Goal: Information Seeking & Learning: Learn about a topic

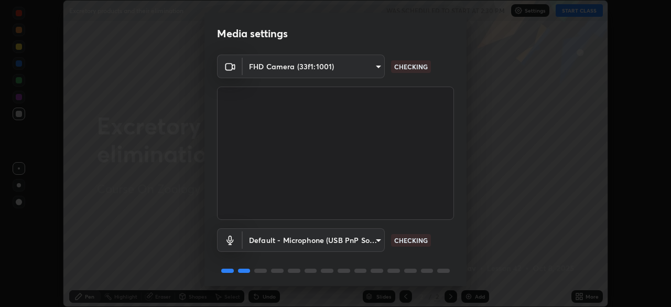
scroll to position [37, 0]
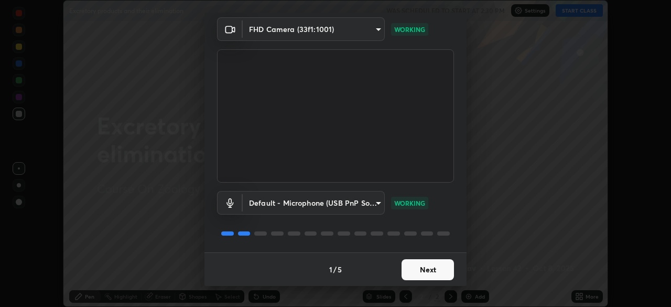
click at [429, 274] on button "Next" at bounding box center [428, 269] width 52 height 21
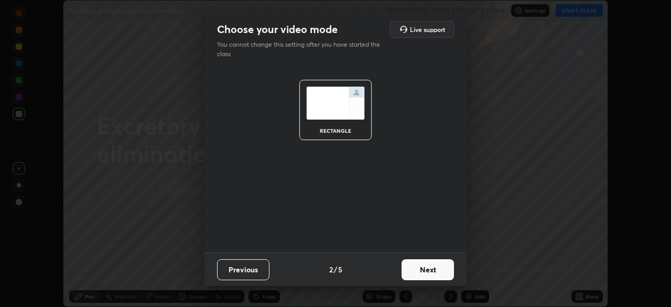
click at [430, 272] on button "Next" at bounding box center [428, 269] width 52 height 21
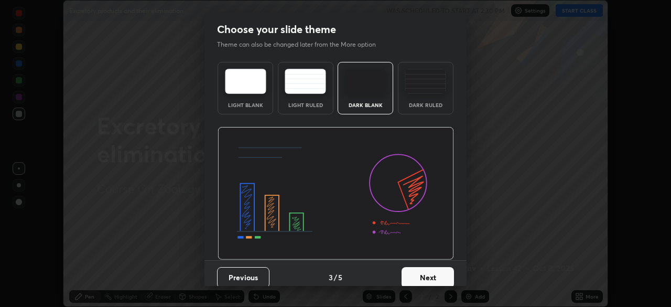
click at [436, 281] on button "Next" at bounding box center [428, 277] width 52 height 21
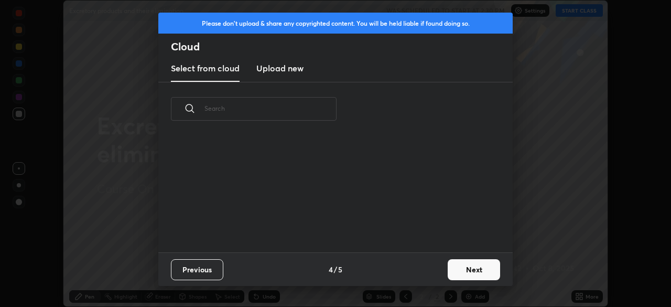
click at [466, 272] on button "Next" at bounding box center [474, 269] width 52 height 21
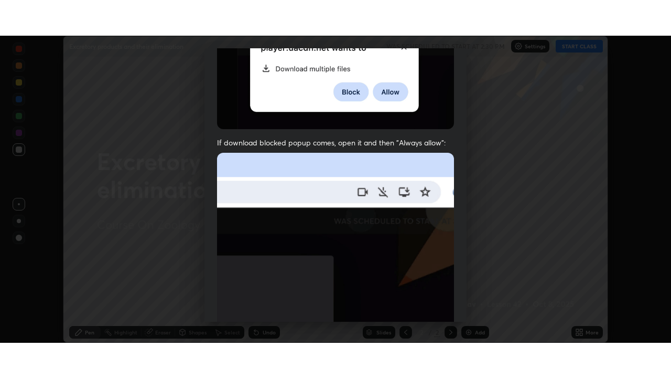
scroll to position [251, 0]
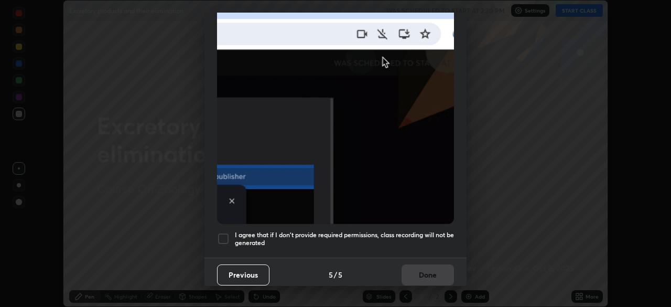
click at [219, 232] on div at bounding box center [223, 238] width 13 height 13
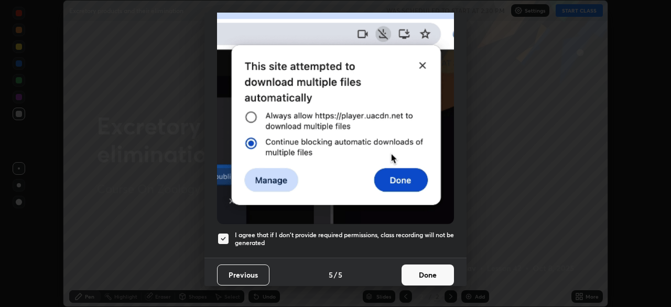
click at [427, 274] on button "Done" at bounding box center [428, 274] width 52 height 21
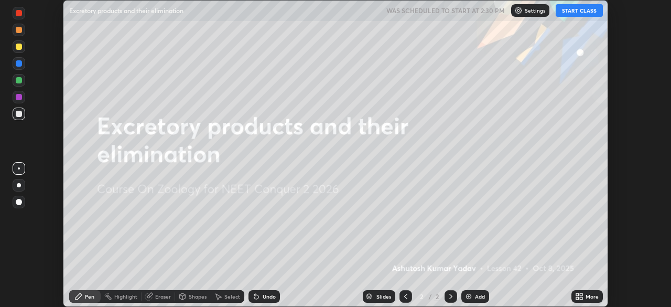
click at [475, 296] on div "Add" at bounding box center [480, 296] width 10 height 5
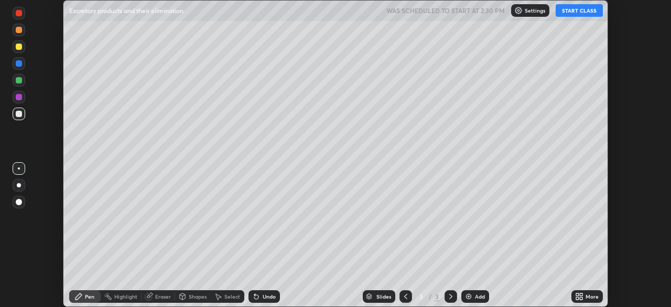
click at [578, 299] on icon at bounding box center [577, 298] width 3 height 3
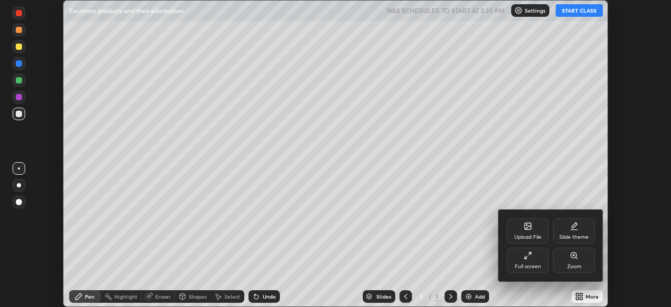
click at [530, 267] on div "Full screen" at bounding box center [528, 266] width 26 height 5
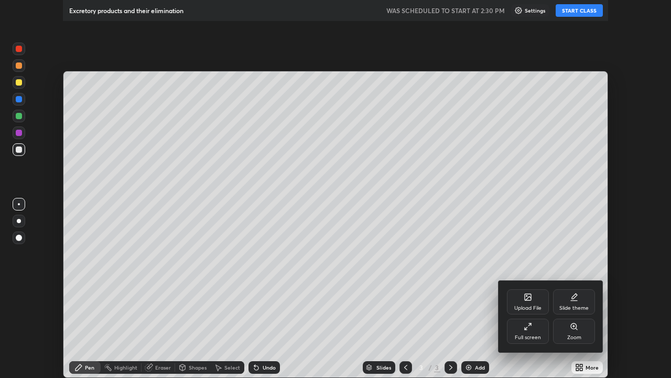
scroll to position [378, 671]
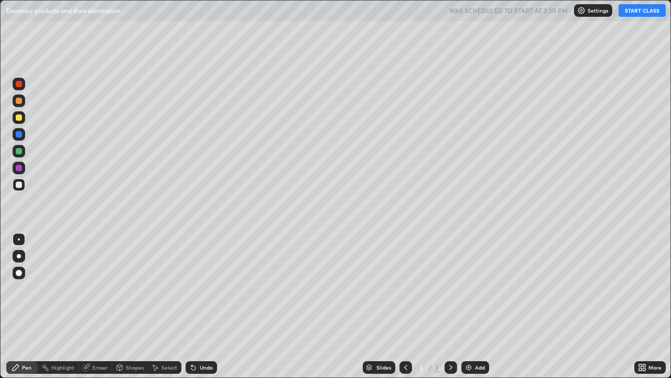
click at [644, 12] on button "START CLASS" at bounding box center [642, 10] width 47 height 13
click at [17, 278] on div at bounding box center [19, 272] width 13 height 13
click at [21, 123] on div at bounding box center [19, 117] width 13 height 13
click at [132, 306] on div "Shapes" at bounding box center [130, 367] width 36 height 13
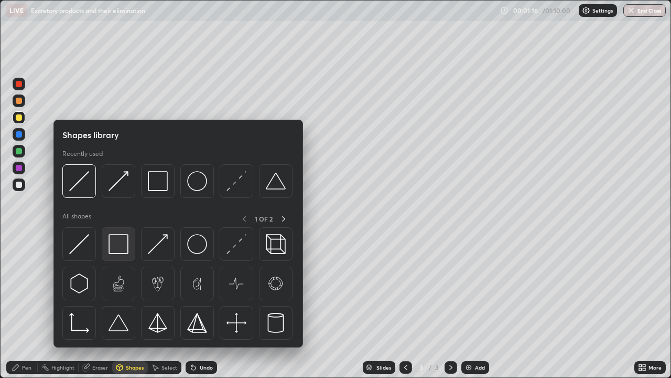
click at [123, 249] on img at bounding box center [119, 244] width 20 height 20
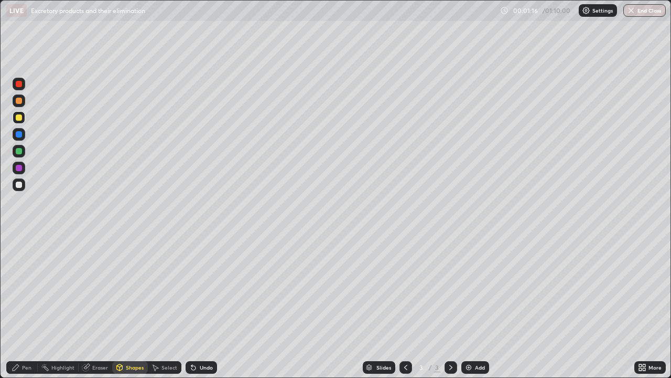
click at [19, 188] on div at bounding box center [19, 184] width 13 height 13
click at [25, 306] on div "Pen" at bounding box center [26, 366] width 9 height 5
click at [19, 101] on div at bounding box center [19, 101] width 6 height 6
click at [18, 121] on div at bounding box center [19, 117] width 13 height 13
click at [127, 306] on div "Shapes" at bounding box center [130, 367] width 36 height 13
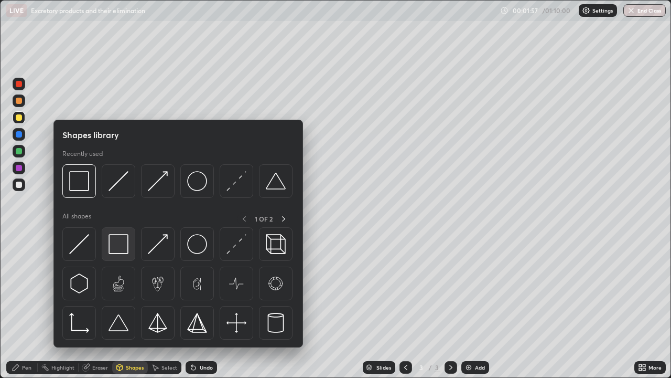
click at [121, 246] on img at bounding box center [119, 244] width 20 height 20
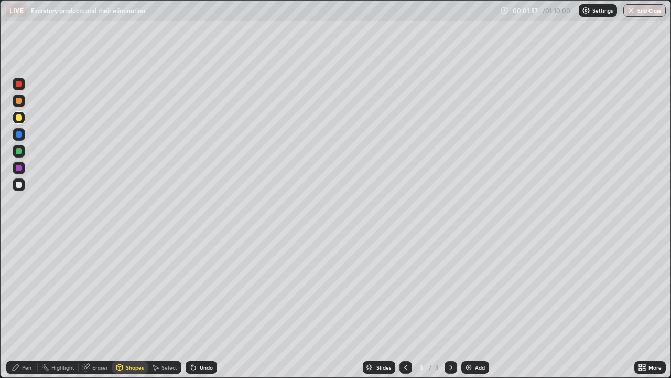
click at [21, 185] on div at bounding box center [19, 184] width 6 height 6
click at [20, 117] on div at bounding box center [19, 117] width 6 height 6
click at [25, 306] on div "Pen" at bounding box center [21, 367] width 31 height 13
click at [21, 190] on div at bounding box center [19, 184] width 13 height 13
click at [200, 306] on div "Undo" at bounding box center [206, 366] width 13 height 5
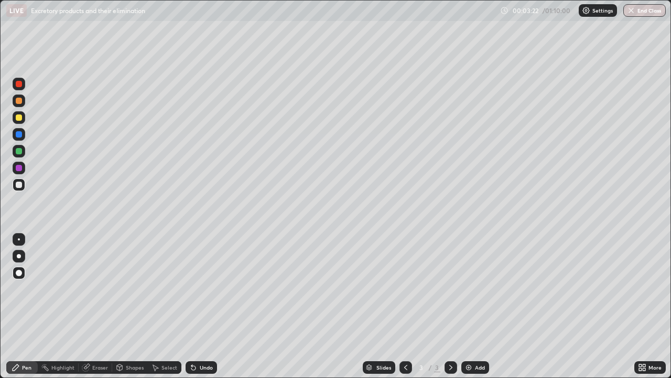
click at [200, 306] on div "Undo" at bounding box center [206, 366] width 13 height 5
click at [197, 306] on div "Undo" at bounding box center [201, 367] width 31 height 13
click at [199, 306] on div "Undo" at bounding box center [201, 367] width 31 height 13
click at [205, 306] on div "Undo" at bounding box center [201, 367] width 31 height 13
click at [19, 104] on div at bounding box center [19, 100] width 13 height 13
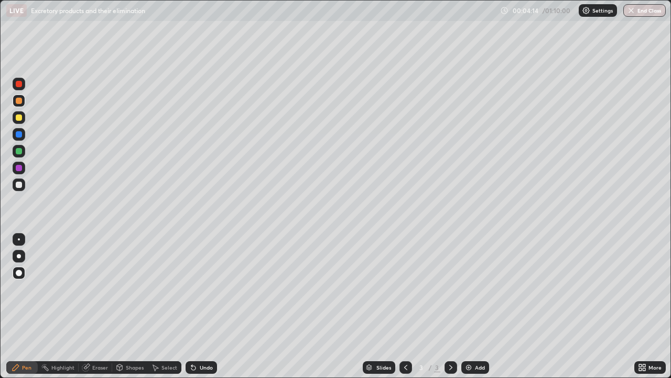
click at [196, 306] on icon at bounding box center [193, 367] width 8 height 8
click at [197, 306] on div "Undo" at bounding box center [201, 367] width 31 height 13
click at [199, 306] on div "Undo" at bounding box center [201, 367] width 31 height 13
click at [201, 306] on div "Undo" at bounding box center [201, 367] width 31 height 13
click at [200, 306] on div "Undo" at bounding box center [206, 366] width 13 height 5
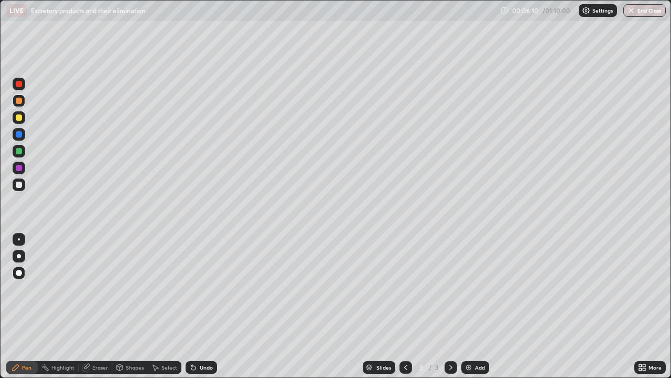
click at [205, 306] on div "Undo" at bounding box center [206, 366] width 13 height 5
click at [133, 306] on div "Shapes" at bounding box center [135, 366] width 18 height 5
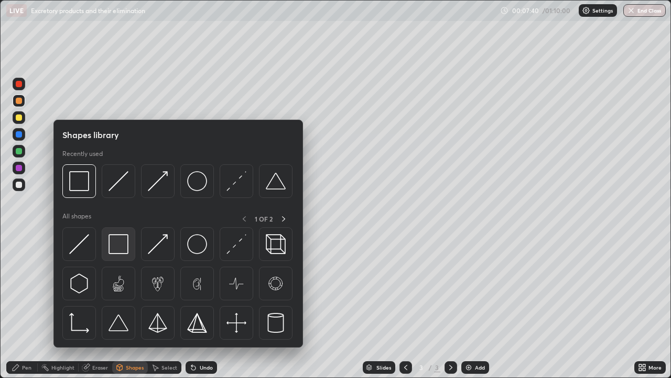
click at [118, 250] on img at bounding box center [119, 244] width 20 height 20
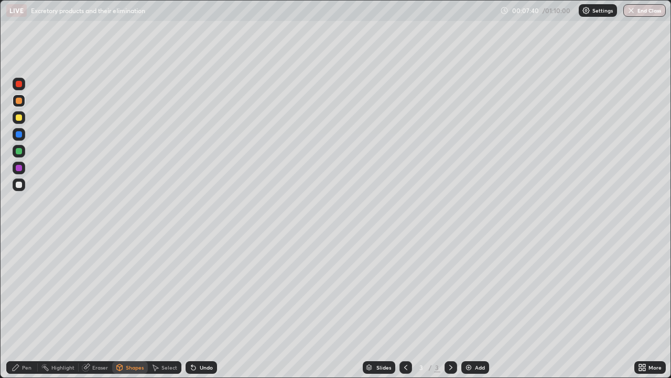
click at [18, 119] on div at bounding box center [19, 117] width 6 height 6
click at [19, 170] on div at bounding box center [19, 168] width 6 height 6
click at [21, 185] on div at bounding box center [19, 184] width 6 height 6
click at [23, 306] on div "Pen" at bounding box center [21, 367] width 31 height 13
click at [19, 256] on div at bounding box center [19, 256] width 4 height 4
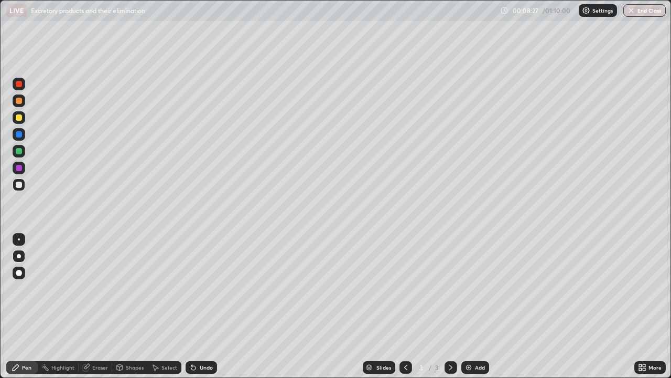
click at [19, 168] on div at bounding box center [19, 168] width 6 height 6
click at [23, 189] on div at bounding box center [19, 184] width 13 height 13
click at [24, 170] on div at bounding box center [19, 167] width 13 height 13
click at [561, 306] on div "Slides 3 / 3 Add" at bounding box center [425, 367] width 417 height 21
click at [568, 306] on div "Slides 3 / 3 Add" at bounding box center [425, 367] width 417 height 21
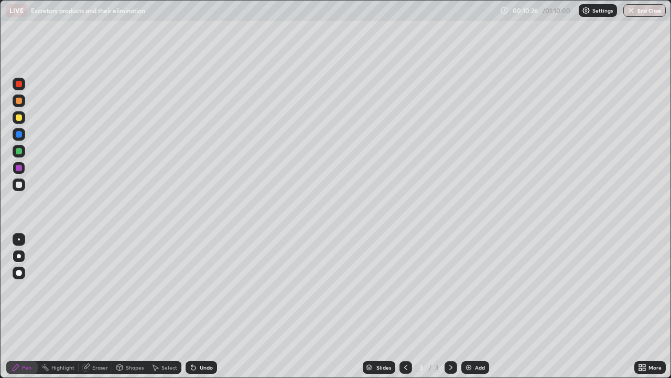
click at [573, 306] on div "Slides 3 / 3 Add" at bounding box center [425, 367] width 417 height 21
click at [584, 306] on div "Slides 3 / 3 Add" at bounding box center [425, 367] width 417 height 21
click at [470, 306] on img at bounding box center [469, 367] width 8 height 8
click at [404, 306] on icon at bounding box center [406, 367] width 8 height 8
click at [206, 306] on div "Undo" at bounding box center [206, 366] width 13 height 5
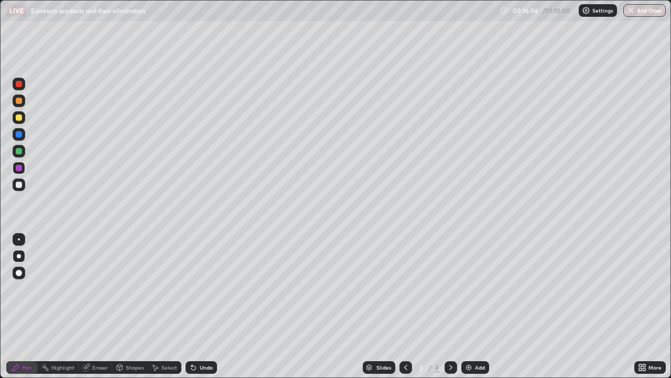
click at [450, 306] on icon at bounding box center [451, 367] width 8 height 8
click at [20, 117] on div at bounding box center [19, 117] width 6 height 6
click at [130, 306] on div "Shapes" at bounding box center [135, 366] width 18 height 5
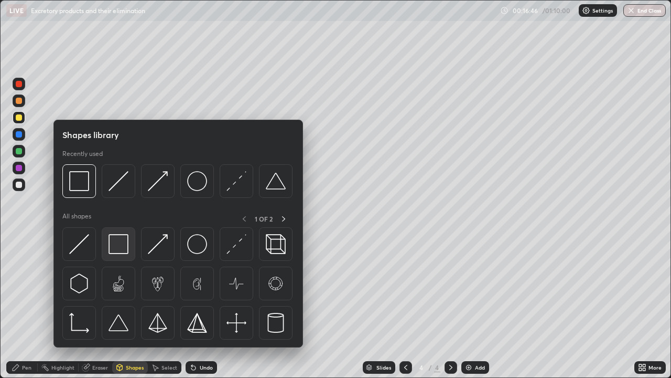
click at [120, 242] on img at bounding box center [119, 244] width 20 height 20
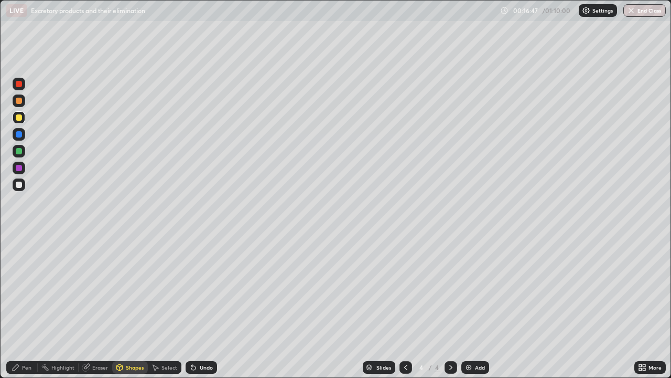
click at [20, 100] on div at bounding box center [19, 101] width 6 height 6
click at [29, 306] on div "Pen" at bounding box center [26, 366] width 9 height 5
click at [58, 306] on div "Highlight" at bounding box center [62, 366] width 23 height 5
click at [103, 306] on div "Eraser" at bounding box center [100, 366] width 16 height 5
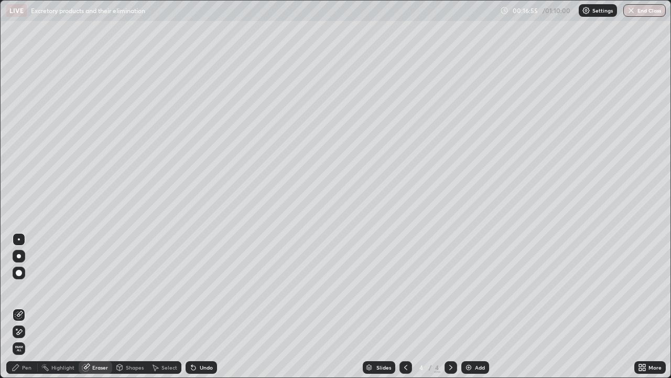
click at [21, 306] on icon at bounding box center [20, 313] width 6 height 5
click at [31, 306] on div "Pen" at bounding box center [21, 367] width 31 height 13
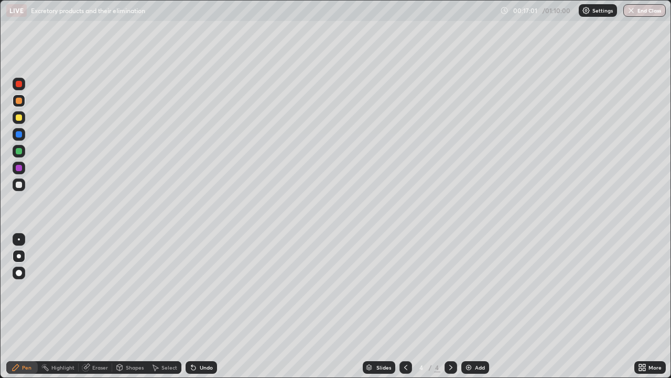
click at [19, 115] on div at bounding box center [19, 117] width 6 height 6
click at [21, 184] on div at bounding box center [19, 184] width 6 height 6
click at [18, 106] on div at bounding box center [19, 100] width 13 height 13
click at [201, 306] on div "Undo" at bounding box center [206, 366] width 13 height 5
click at [19, 88] on div at bounding box center [19, 84] width 13 height 13
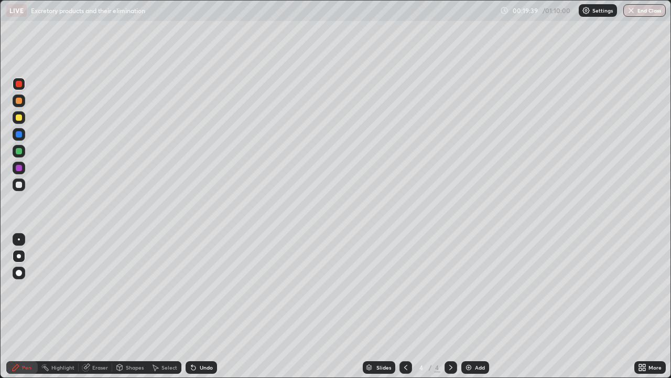
click at [19, 186] on div at bounding box center [19, 184] width 6 height 6
click at [134, 306] on div "Shapes" at bounding box center [130, 367] width 36 height 13
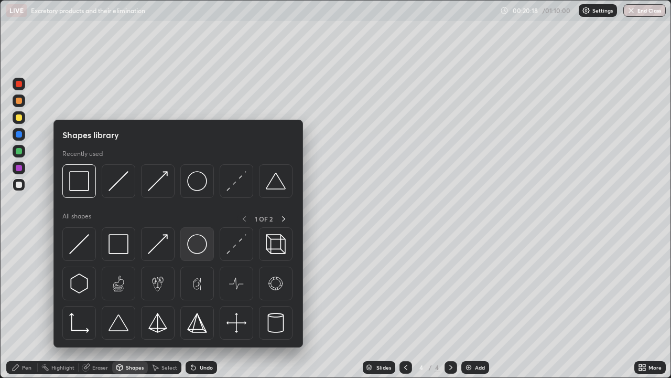
click at [200, 243] on img at bounding box center [197, 244] width 20 height 20
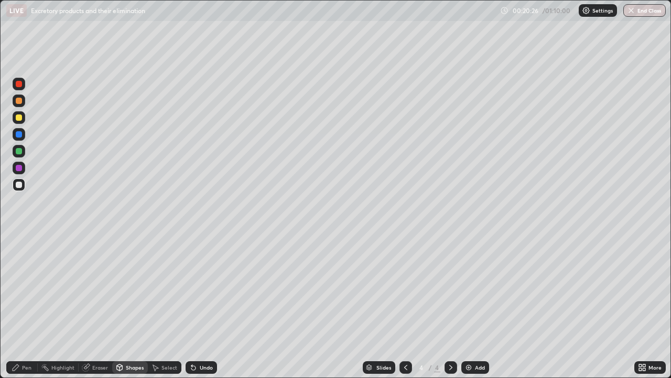
click at [21, 306] on div "Pen" at bounding box center [21, 367] width 31 height 13
click at [19, 101] on div at bounding box center [19, 101] width 6 height 6
click at [19, 120] on div at bounding box center [19, 117] width 6 height 6
click at [21, 169] on div at bounding box center [19, 168] width 6 height 6
click at [19, 85] on div at bounding box center [19, 84] width 6 height 6
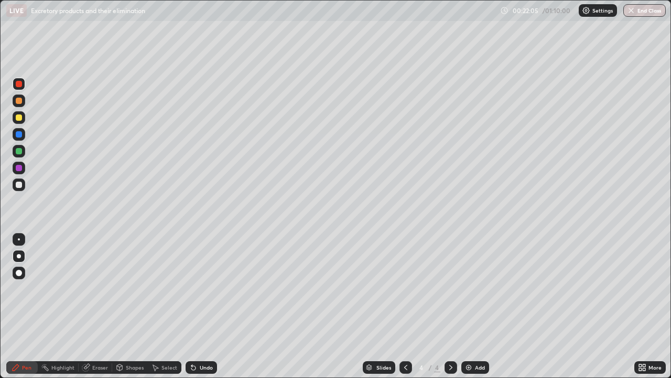
click at [19, 155] on div at bounding box center [19, 151] width 13 height 13
click at [16, 100] on div at bounding box center [19, 101] width 6 height 6
click at [19, 117] on div at bounding box center [19, 117] width 6 height 6
click at [129, 306] on div "Shapes" at bounding box center [130, 367] width 36 height 13
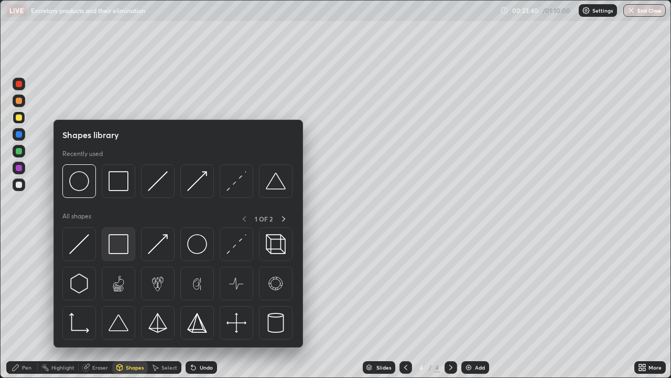
click at [113, 247] on img at bounding box center [119, 244] width 20 height 20
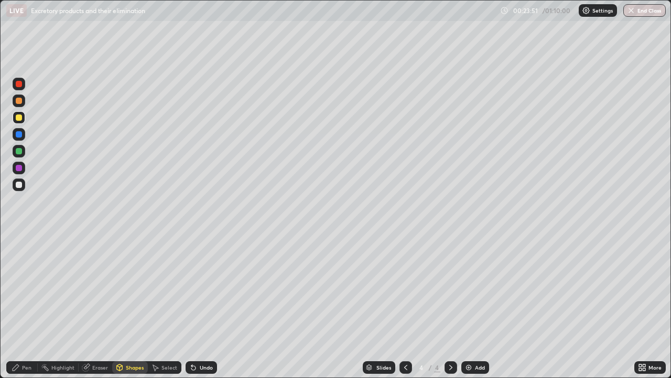
click at [18, 185] on div at bounding box center [19, 184] width 6 height 6
click at [15, 306] on icon at bounding box center [16, 367] width 6 height 6
click at [20, 118] on div at bounding box center [19, 117] width 6 height 6
click at [132, 306] on div "Shapes" at bounding box center [130, 367] width 36 height 13
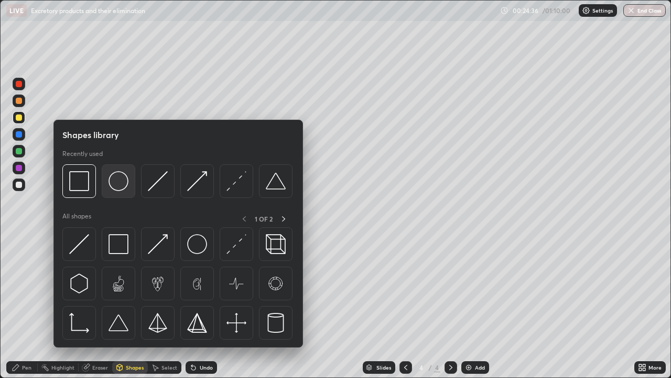
click at [118, 180] on img at bounding box center [119, 181] width 20 height 20
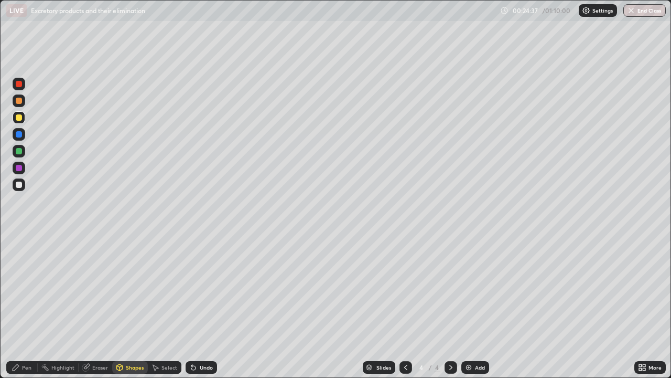
click at [138, 306] on div "Shapes" at bounding box center [135, 366] width 18 height 5
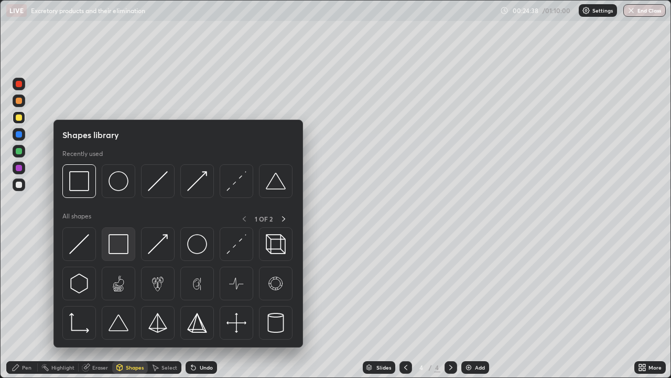
click at [125, 244] on img at bounding box center [119, 244] width 20 height 20
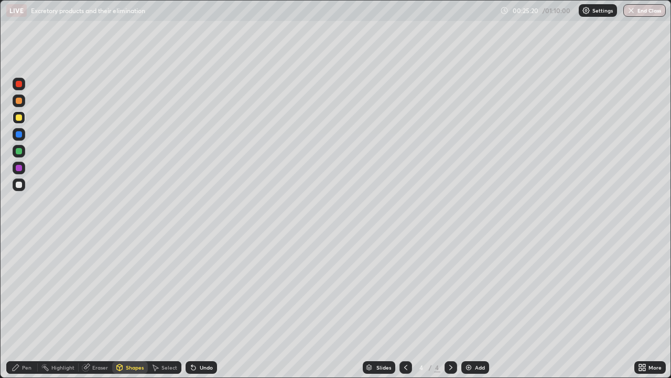
click at [20, 169] on div at bounding box center [19, 168] width 6 height 6
click at [126, 306] on div "Shapes" at bounding box center [135, 366] width 18 height 5
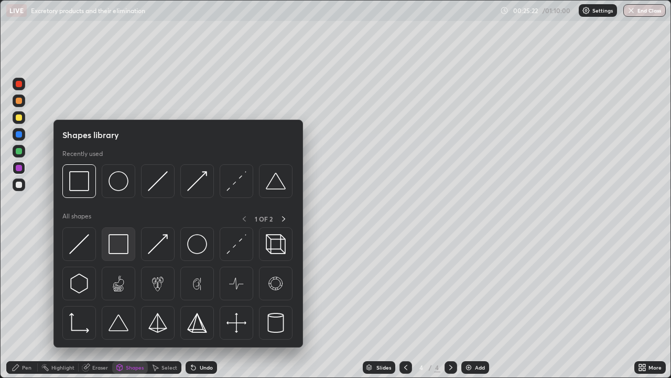
click at [116, 240] on img at bounding box center [119, 244] width 20 height 20
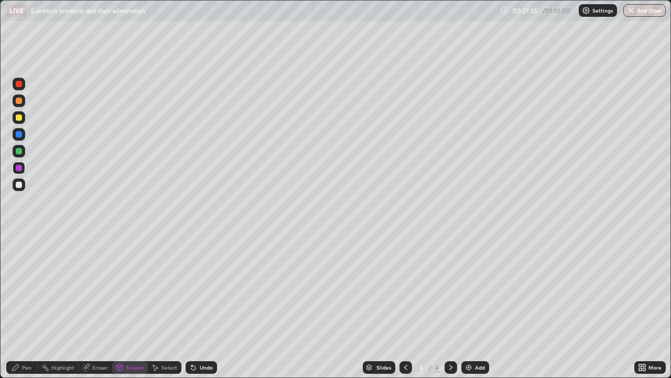
click at [477, 306] on div "Add" at bounding box center [480, 366] width 10 height 5
click at [23, 118] on div at bounding box center [19, 117] width 13 height 13
click at [204, 306] on div "Undo" at bounding box center [206, 366] width 13 height 5
click at [25, 306] on div "Pen" at bounding box center [26, 366] width 9 height 5
click at [20, 185] on div at bounding box center [19, 184] width 6 height 6
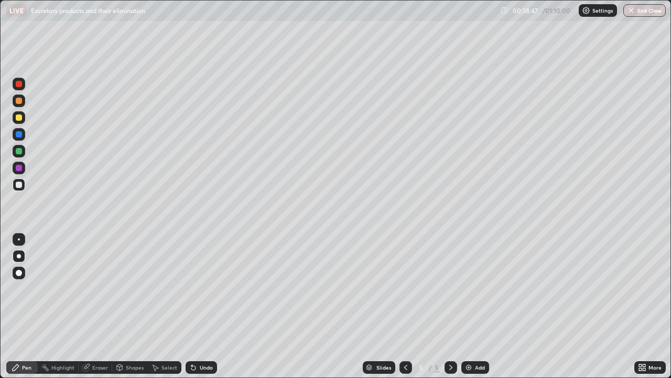
click at [17, 118] on div at bounding box center [19, 117] width 6 height 6
click at [18, 184] on div at bounding box center [19, 184] width 6 height 6
click at [19, 99] on div at bounding box center [19, 101] width 6 height 6
click at [19, 118] on div at bounding box center [19, 117] width 6 height 6
click at [129, 306] on div "Shapes" at bounding box center [130, 367] width 36 height 13
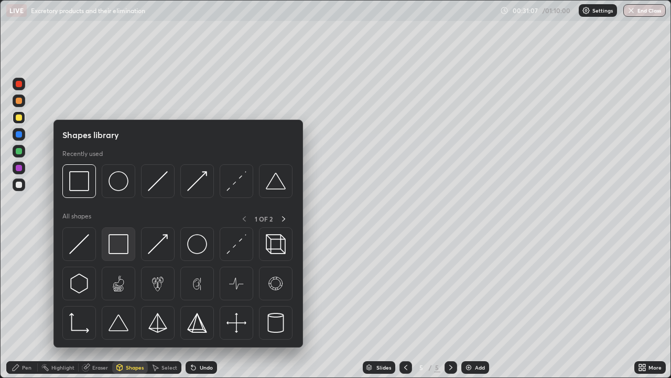
click at [122, 239] on img at bounding box center [119, 244] width 20 height 20
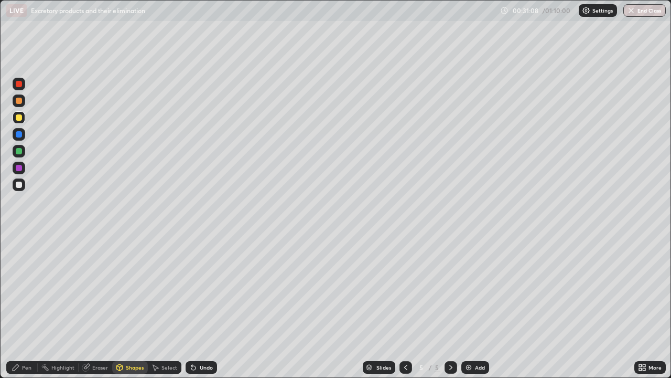
click at [19, 169] on div at bounding box center [19, 168] width 6 height 6
click at [30, 306] on div "Pen" at bounding box center [21, 367] width 31 height 13
click at [19, 185] on div at bounding box center [19, 184] width 6 height 6
click at [207, 306] on div "Undo" at bounding box center [206, 366] width 13 height 5
click at [19, 122] on div at bounding box center [19, 117] width 13 height 13
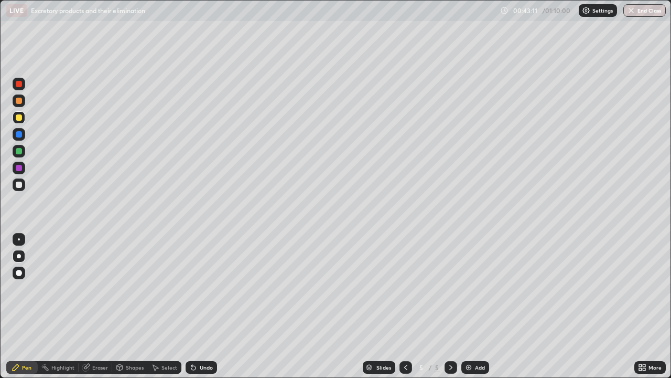
click at [475, 306] on div "Add" at bounding box center [480, 366] width 10 height 5
click at [20, 118] on div at bounding box center [19, 117] width 6 height 6
click at [19, 256] on div at bounding box center [19, 256] width 4 height 4
click at [18, 115] on div at bounding box center [19, 117] width 6 height 6
click at [134, 306] on div "Shapes" at bounding box center [135, 366] width 18 height 5
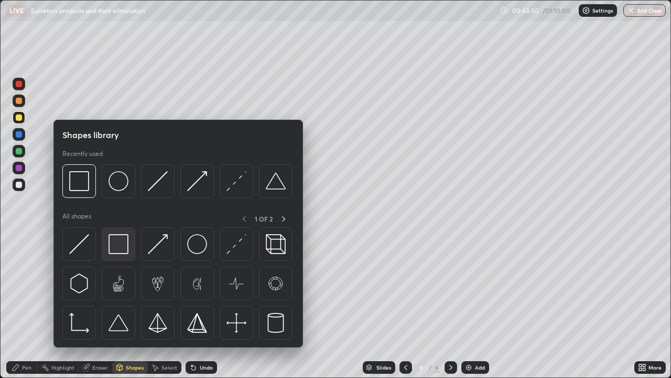
click at [120, 244] on img at bounding box center [119, 244] width 20 height 20
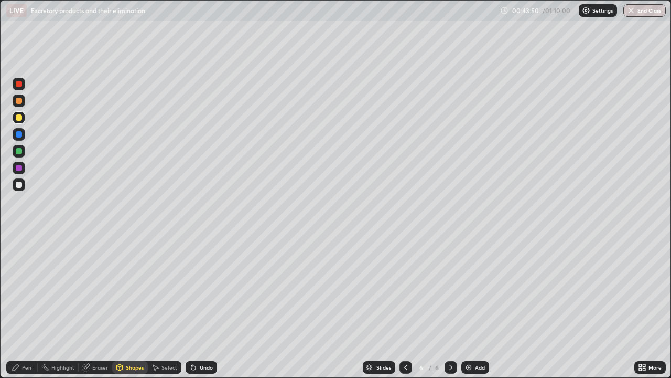
click at [20, 174] on div at bounding box center [19, 167] width 13 height 13
click at [20, 306] on div "Pen" at bounding box center [21, 367] width 31 height 13
click at [19, 185] on div at bounding box center [19, 184] width 6 height 6
click at [200, 306] on div "Undo" at bounding box center [206, 366] width 13 height 5
click at [23, 117] on div at bounding box center [19, 117] width 13 height 13
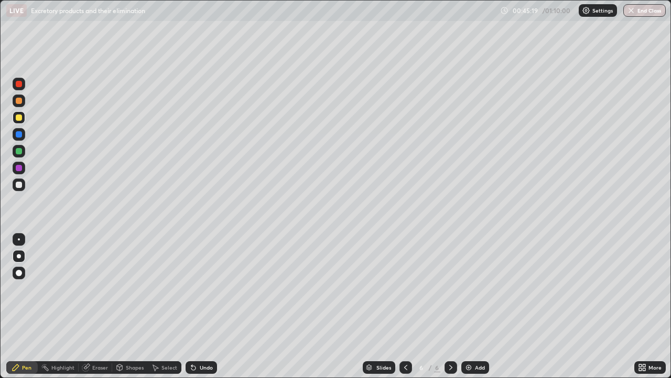
click at [17, 190] on div at bounding box center [19, 184] width 13 height 13
click at [475, 306] on div "Add" at bounding box center [475, 367] width 28 height 13
click at [21, 113] on div at bounding box center [19, 117] width 13 height 13
click at [19, 256] on div at bounding box center [19, 256] width 4 height 4
click at [18, 184] on div at bounding box center [19, 184] width 6 height 6
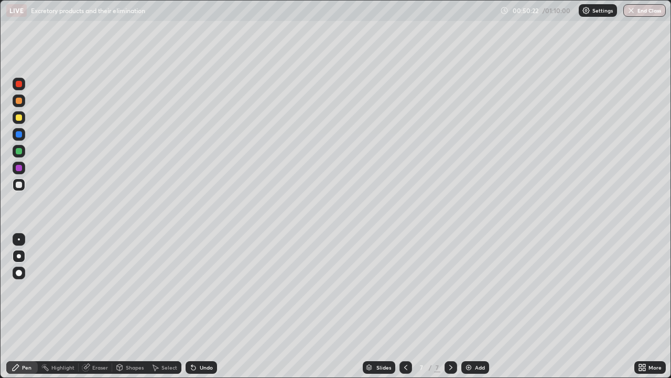
click at [131, 306] on div "Shapes" at bounding box center [130, 367] width 36 height 13
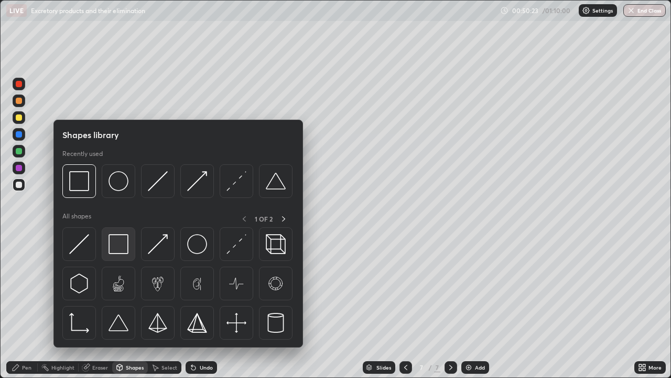
click at [125, 241] on img at bounding box center [119, 244] width 20 height 20
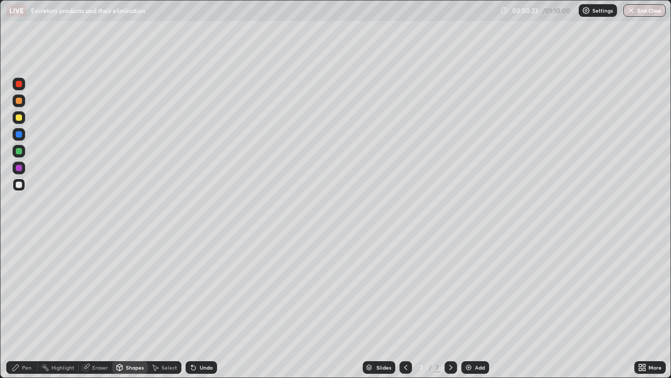
click at [18, 155] on div at bounding box center [19, 151] width 13 height 13
click at [27, 306] on div "Pen" at bounding box center [26, 366] width 9 height 5
click at [19, 101] on div at bounding box center [19, 101] width 6 height 6
click at [17, 170] on div at bounding box center [19, 168] width 6 height 6
click at [196, 306] on div "Undo" at bounding box center [201, 367] width 31 height 13
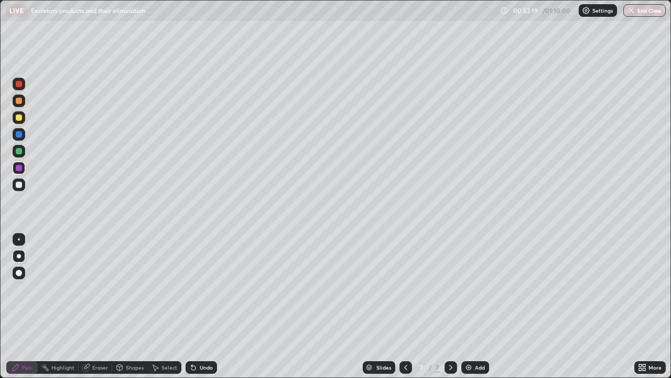
click at [19, 118] on div at bounding box center [19, 117] width 6 height 6
click at [136, 306] on div "Shapes" at bounding box center [130, 367] width 36 height 13
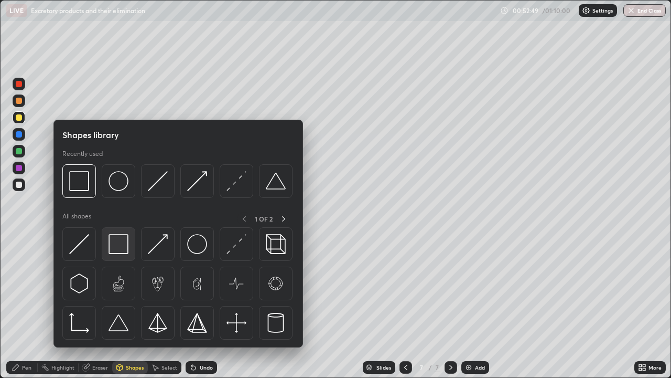
click at [117, 242] on img at bounding box center [119, 244] width 20 height 20
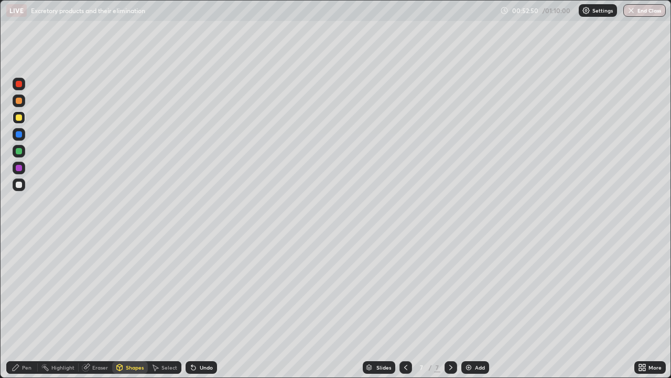
click at [14, 184] on div at bounding box center [19, 184] width 13 height 13
click at [23, 306] on div "Pen" at bounding box center [21, 367] width 31 height 13
click at [19, 101] on div at bounding box center [19, 101] width 6 height 6
click at [16, 119] on div at bounding box center [19, 117] width 6 height 6
click at [128, 306] on div "Shapes" at bounding box center [130, 367] width 36 height 13
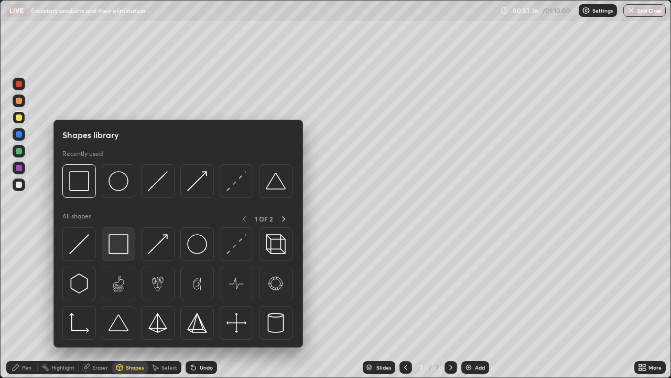
click at [118, 241] on img at bounding box center [119, 244] width 20 height 20
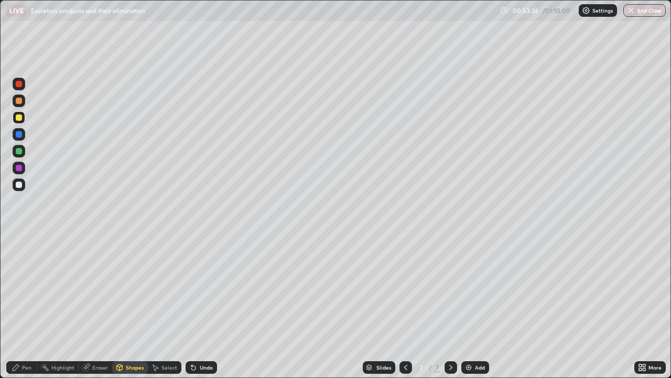
click at [17, 189] on div at bounding box center [19, 184] width 13 height 13
click at [19, 306] on div "Pen" at bounding box center [21, 367] width 31 height 13
click at [19, 104] on div at bounding box center [19, 100] width 13 height 13
click at [19, 118] on div at bounding box center [19, 117] width 6 height 6
click at [124, 306] on div "Shapes" at bounding box center [130, 367] width 36 height 13
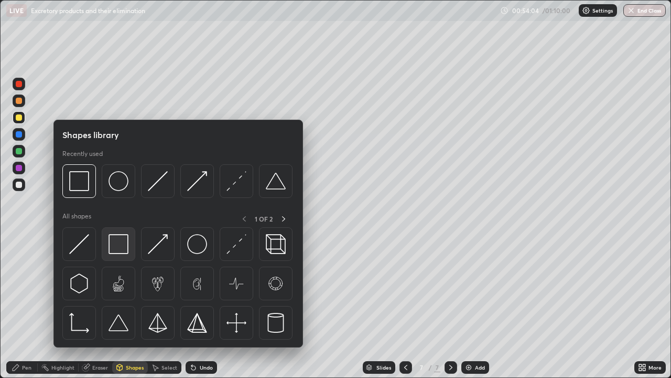
click at [118, 241] on img at bounding box center [119, 244] width 20 height 20
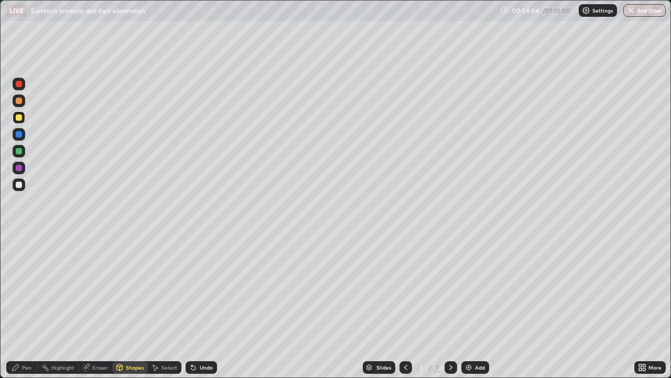
click at [14, 185] on div at bounding box center [19, 184] width 13 height 13
click at [29, 306] on div "Pen" at bounding box center [26, 366] width 9 height 5
click at [19, 185] on div at bounding box center [19, 184] width 6 height 6
click at [481, 306] on div "Add" at bounding box center [480, 366] width 10 height 5
click at [20, 118] on div at bounding box center [19, 117] width 6 height 6
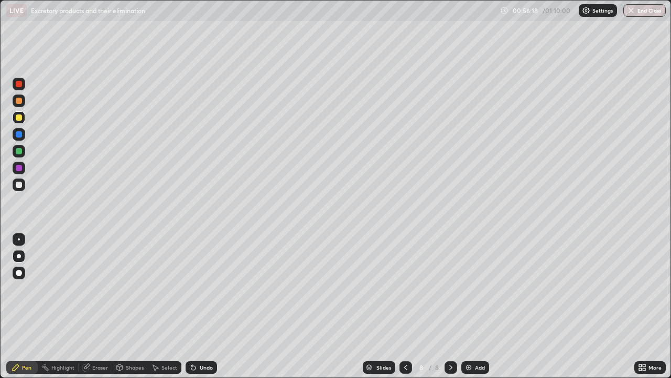
click at [134, 306] on div "Shapes" at bounding box center [135, 366] width 18 height 5
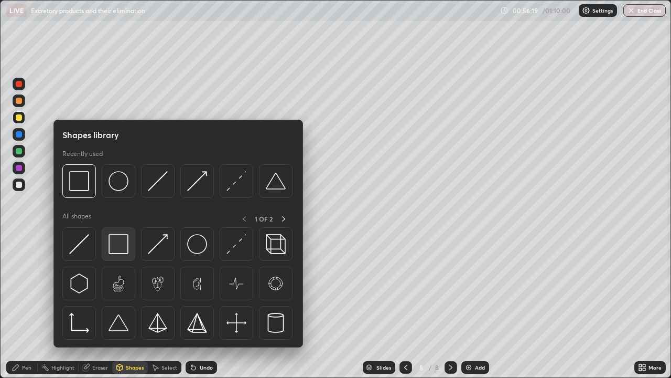
click at [119, 245] on img at bounding box center [119, 244] width 20 height 20
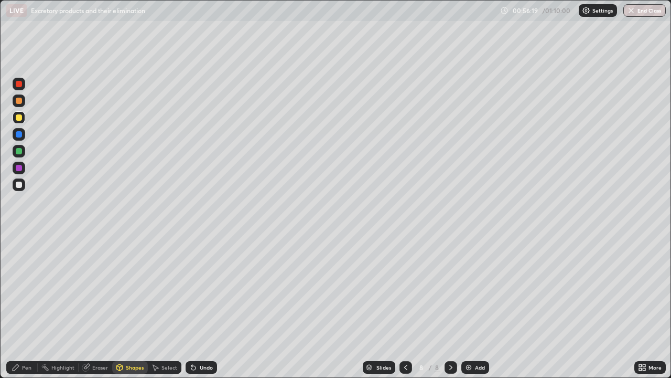
click at [19, 185] on div at bounding box center [19, 184] width 6 height 6
click at [29, 306] on div "Pen" at bounding box center [21, 367] width 31 height 13
click at [20, 116] on div at bounding box center [19, 117] width 6 height 6
click at [20, 184] on div at bounding box center [19, 184] width 6 height 6
click at [18, 117] on div at bounding box center [19, 117] width 6 height 6
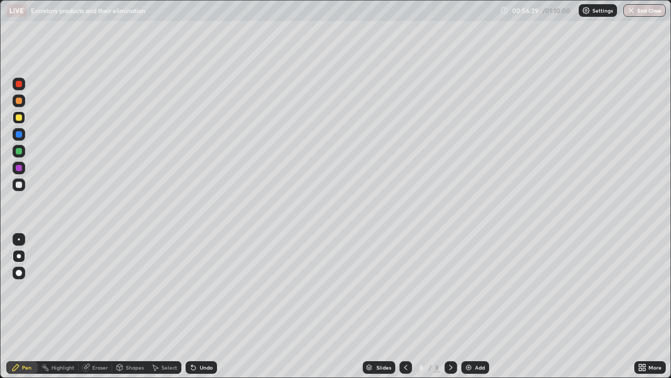
click at [19, 135] on div at bounding box center [19, 134] width 6 height 6
click at [20, 115] on div at bounding box center [19, 117] width 6 height 6
click at [20, 185] on div at bounding box center [19, 184] width 6 height 6
click at [20, 118] on div at bounding box center [19, 117] width 6 height 6
click at [19, 185] on div at bounding box center [19, 184] width 6 height 6
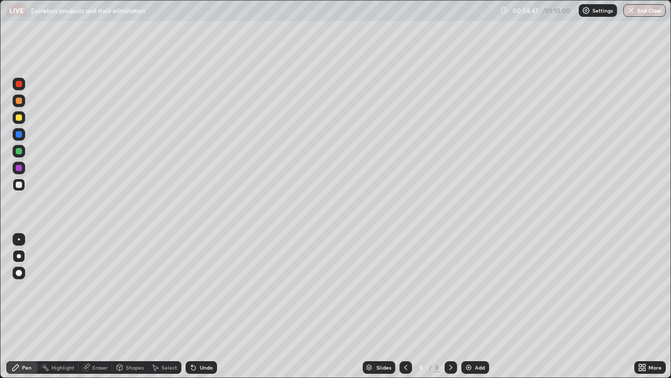
click at [125, 306] on div "Shapes" at bounding box center [130, 367] width 36 height 13
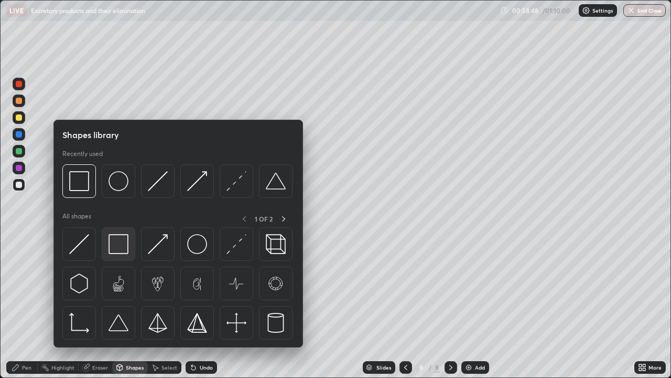
click at [123, 245] on img at bounding box center [119, 244] width 20 height 20
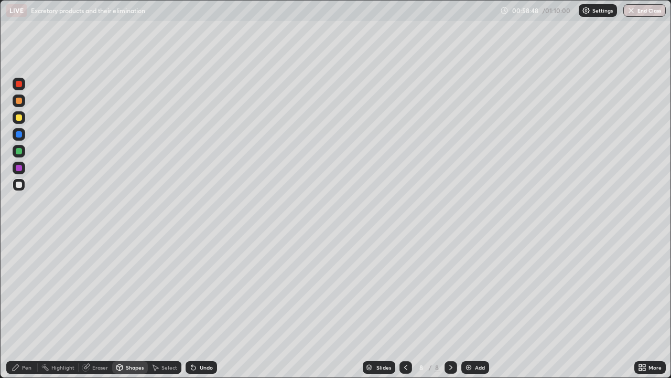
click at [17, 146] on div at bounding box center [19, 151] width 13 height 13
click at [29, 306] on div "Pen" at bounding box center [26, 366] width 9 height 5
click at [17, 120] on div at bounding box center [19, 117] width 6 height 6
click at [19, 185] on div at bounding box center [19, 184] width 6 height 6
click at [212, 306] on div "Undo" at bounding box center [201, 367] width 31 height 13
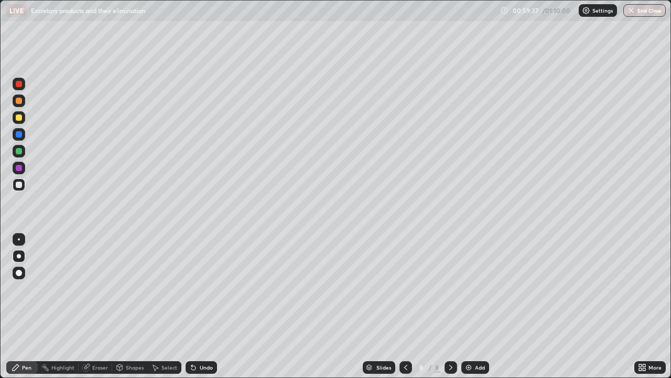
click at [210, 306] on div "Undo" at bounding box center [206, 366] width 13 height 5
click at [207, 306] on div "Undo" at bounding box center [201, 367] width 31 height 13
click at [205, 306] on div "Undo" at bounding box center [201, 367] width 31 height 13
click at [208, 306] on div "Undo" at bounding box center [206, 366] width 13 height 5
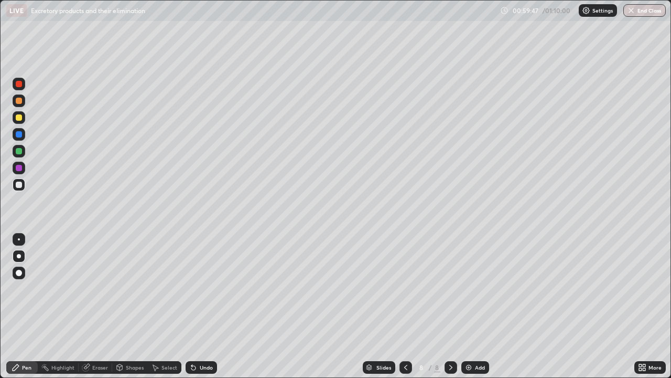
click at [18, 121] on div at bounding box center [19, 117] width 13 height 13
click at [19, 186] on div at bounding box center [19, 184] width 6 height 6
click at [476, 306] on div "Add" at bounding box center [480, 366] width 10 height 5
click at [20, 118] on div at bounding box center [19, 117] width 6 height 6
click at [124, 306] on div "Shapes" at bounding box center [130, 367] width 36 height 13
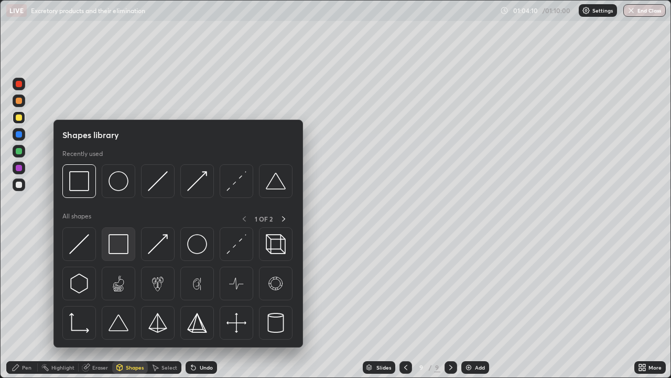
click at [118, 243] on img at bounding box center [119, 244] width 20 height 20
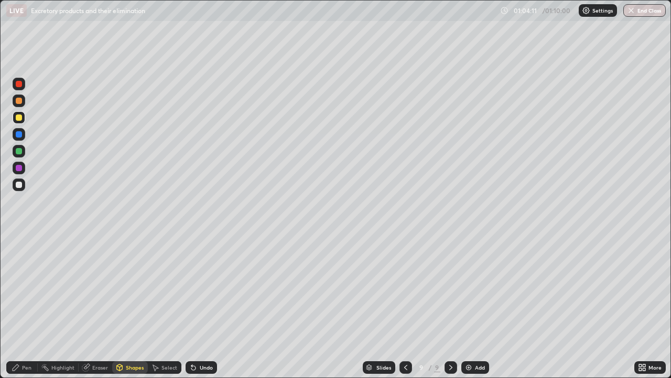
click at [20, 170] on div at bounding box center [19, 168] width 6 height 6
click at [27, 306] on div "Pen" at bounding box center [26, 366] width 9 height 5
click at [15, 185] on div at bounding box center [19, 184] width 13 height 13
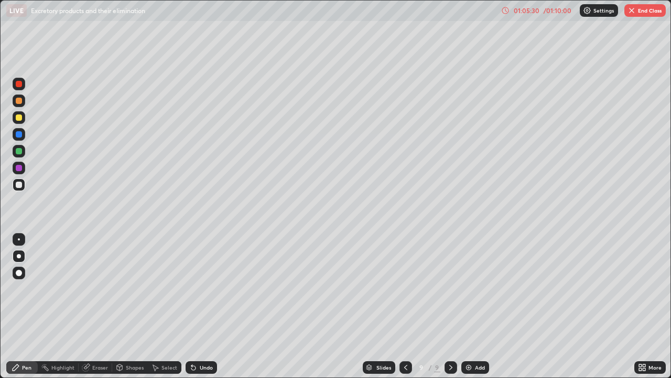
click at [19, 186] on div at bounding box center [19, 184] width 6 height 6
click at [131, 306] on div "Shapes" at bounding box center [130, 367] width 36 height 13
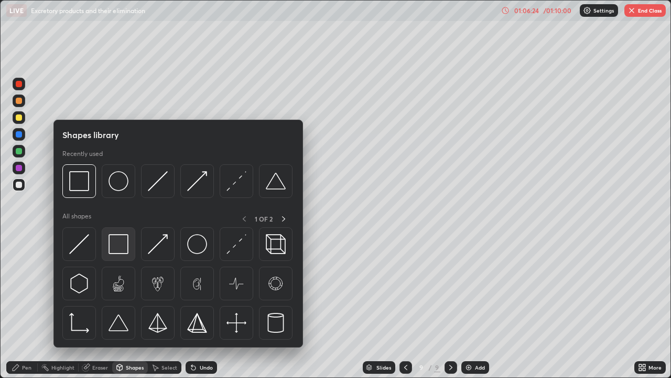
click at [128, 239] on div at bounding box center [119, 244] width 34 height 34
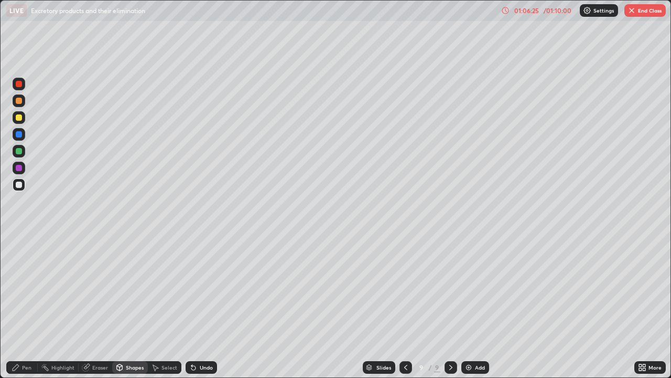
click at [18, 123] on div at bounding box center [19, 117] width 13 height 13
click at [21, 184] on div at bounding box center [19, 184] width 6 height 6
click at [29, 306] on div "Pen" at bounding box center [26, 366] width 9 height 5
click at [19, 118] on div at bounding box center [19, 117] width 6 height 6
click at [124, 306] on div "Shapes" at bounding box center [130, 367] width 36 height 13
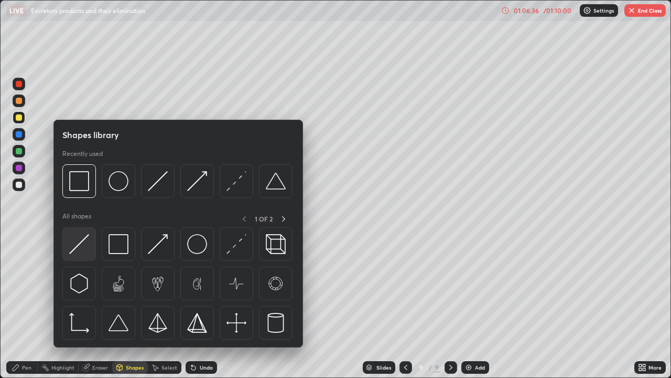
click at [80, 245] on img at bounding box center [79, 244] width 20 height 20
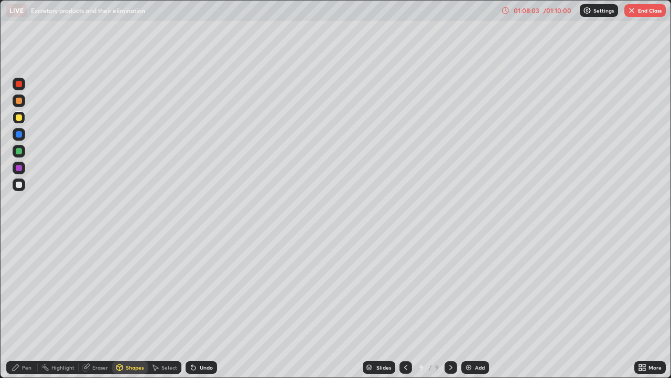
click at [131, 306] on div "Shapes" at bounding box center [135, 366] width 18 height 5
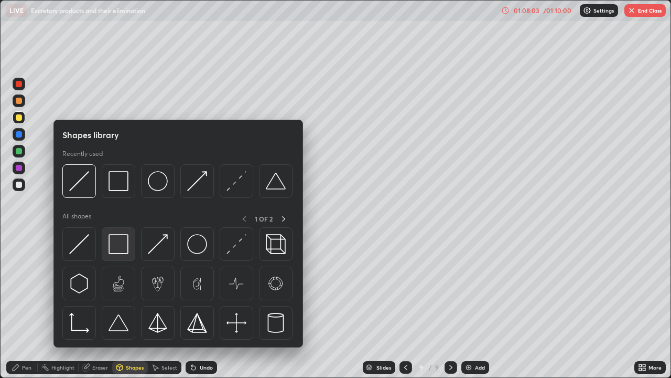
click at [121, 249] on img at bounding box center [119, 244] width 20 height 20
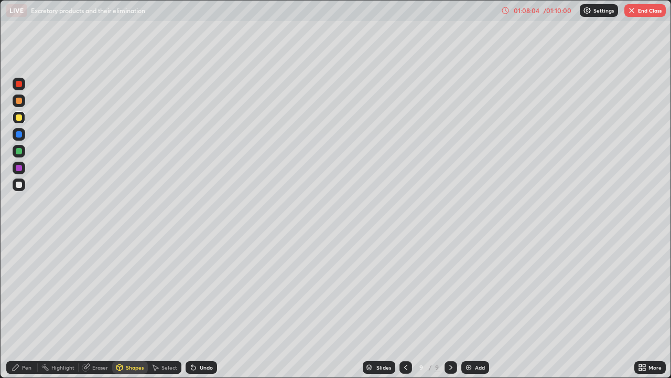
click at [20, 100] on div at bounding box center [19, 101] width 6 height 6
click at [130, 306] on div "Shapes" at bounding box center [130, 367] width 36 height 13
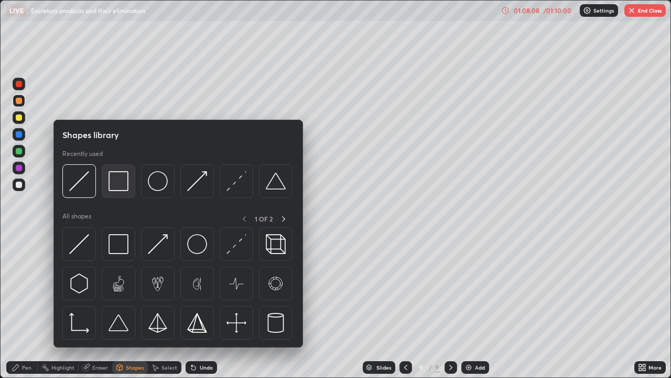
click at [118, 176] on img at bounding box center [119, 181] width 20 height 20
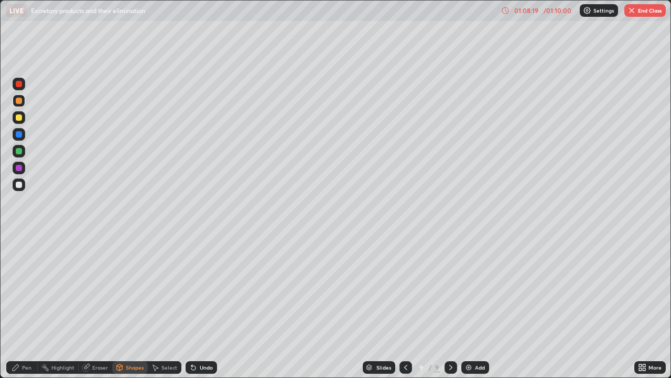
click at [202, 306] on div "Undo" at bounding box center [206, 366] width 13 height 5
click at [28, 306] on div "Pen" at bounding box center [26, 366] width 9 height 5
click at [19, 180] on div at bounding box center [19, 184] width 13 height 13
click at [98, 306] on div "Eraser" at bounding box center [96, 367] width 34 height 13
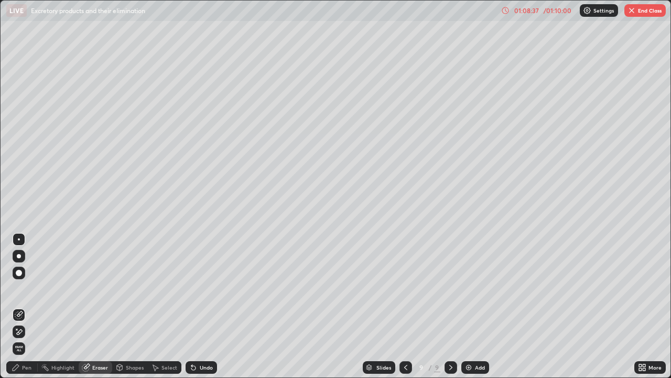
click at [125, 306] on div "Shapes" at bounding box center [130, 367] width 36 height 13
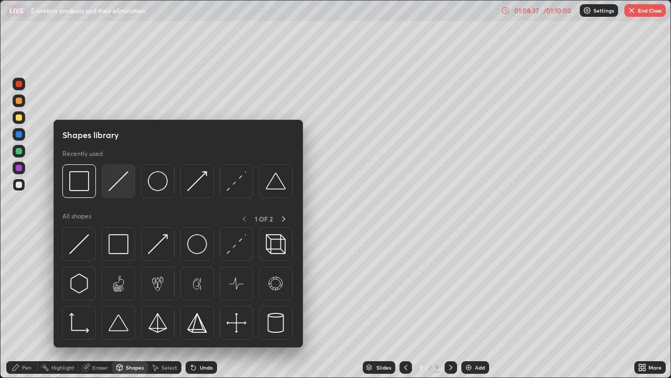
click at [121, 184] on img at bounding box center [119, 181] width 20 height 20
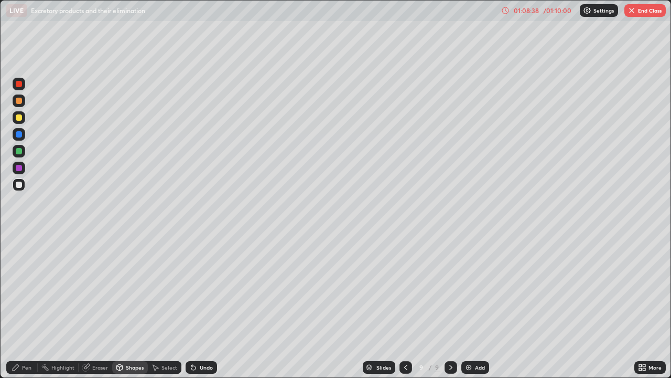
click at [21, 153] on div at bounding box center [19, 151] width 13 height 13
click at [27, 306] on div "Pen" at bounding box center [26, 366] width 9 height 5
click at [20, 180] on div at bounding box center [19, 184] width 13 height 13
click at [17, 112] on div at bounding box center [19, 117] width 13 height 13
click at [19, 168] on div at bounding box center [19, 168] width 6 height 6
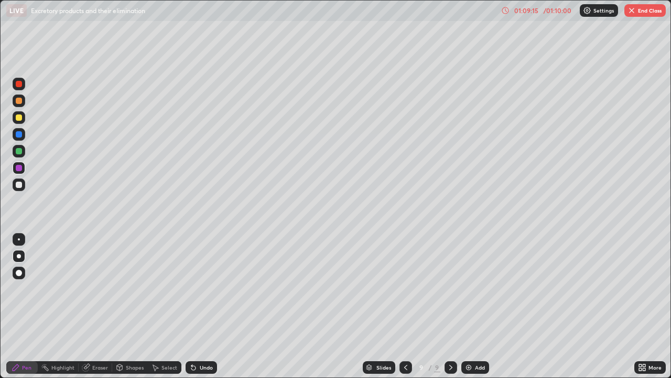
click at [15, 83] on div at bounding box center [19, 84] width 13 height 13
click at [18, 135] on div at bounding box center [19, 134] width 6 height 6
click at [20, 89] on div at bounding box center [19, 84] width 13 height 13
click at [200, 306] on div "Undo" at bounding box center [206, 366] width 13 height 5
click at [196, 306] on icon at bounding box center [193, 367] width 8 height 8
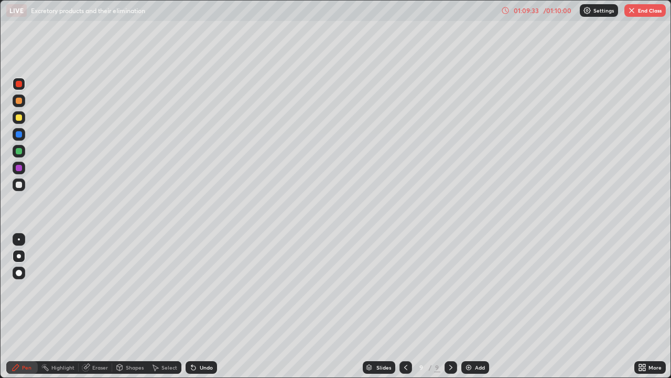
click at [200, 306] on div "Undo" at bounding box center [206, 366] width 13 height 5
click at [201, 306] on div "Undo" at bounding box center [206, 366] width 13 height 5
click at [17, 136] on div at bounding box center [19, 134] width 6 height 6
click at [20, 152] on div at bounding box center [19, 151] width 6 height 6
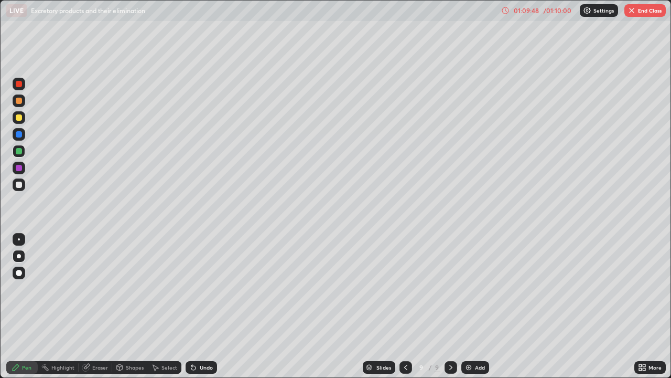
click at [198, 306] on div "Undo" at bounding box center [201, 367] width 31 height 13
click at [203, 306] on div "Undo" at bounding box center [206, 366] width 13 height 5
click at [128, 306] on div "Shapes" at bounding box center [130, 367] width 36 height 13
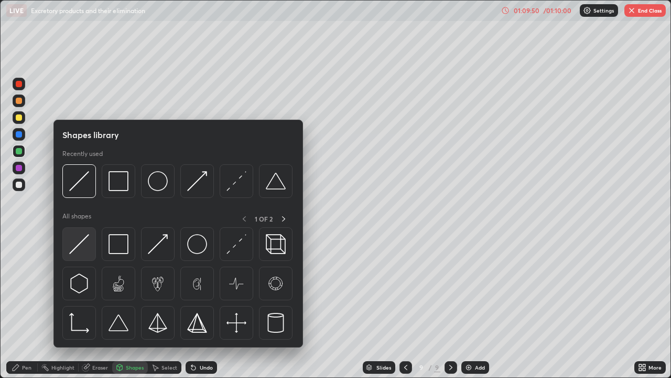
click at [87, 246] on img at bounding box center [79, 244] width 20 height 20
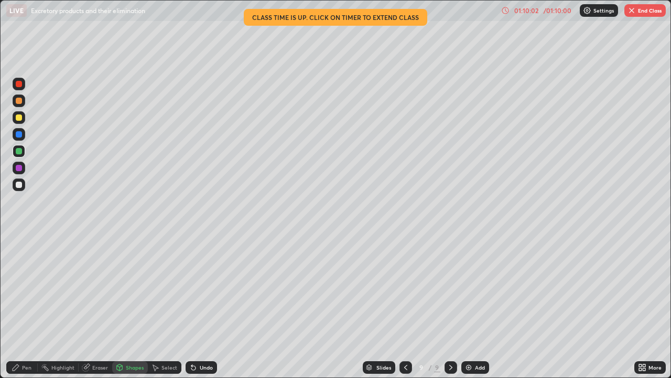
click at [21, 100] on div at bounding box center [19, 101] width 6 height 6
click at [23, 86] on div at bounding box center [19, 84] width 13 height 13
click at [27, 306] on div "Pen" at bounding box center [26, 366] width 9 height 5
click at [20, 118] on div at bounding box center [19, 117] width 6 height 6
click at [19, 256] on div at bounding box center [19, 256] width 4 height 4
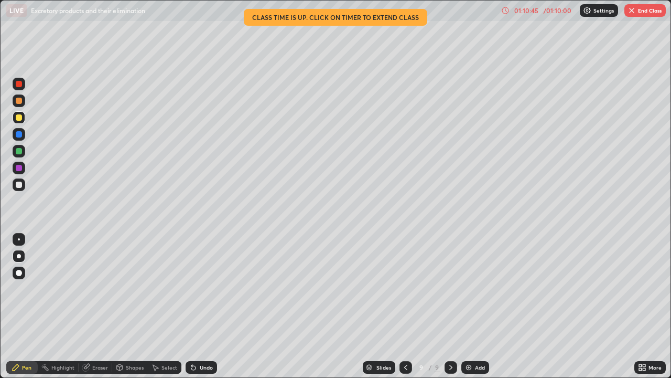
click at [19, 185] on div at bounding box center [19, 184] width 6 height 6
click at [19, 173] on div at bounding box center [19, 167] width 13 height 13
click at [128, 306] on div "Shapes" at bounding box center [135, 366] width 18 height 5
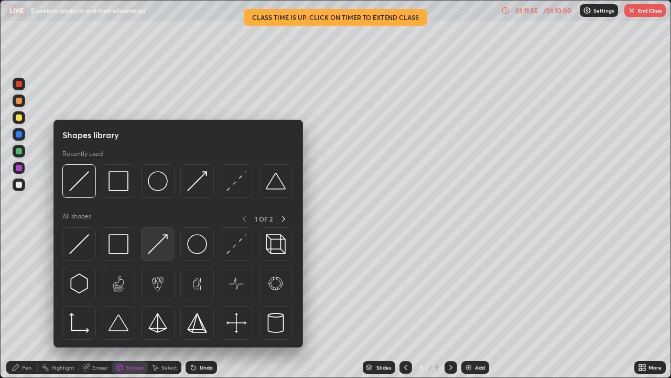
click at [156, 249] on img at bounding box center [158, 244] width 20 height 20
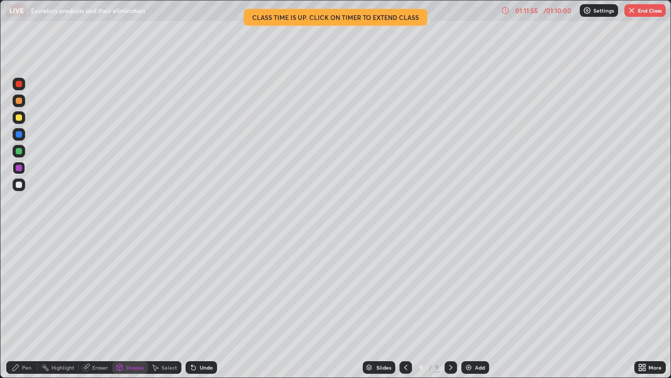
click at [21, 185] on div at bounding box center [19, 184] width 6 height 6
click at [21, 306] on div "Pen" at bounding box center [21, 367] width 31 height 13
click at [17, 189] on div at bounding box center [19, 184] width 13 height 13
click at [17, 136] on div at bounding box center [19, 134] width 6 height 6
click at [19, 185] on div at bounding box center [19, 184] width 6 height 6
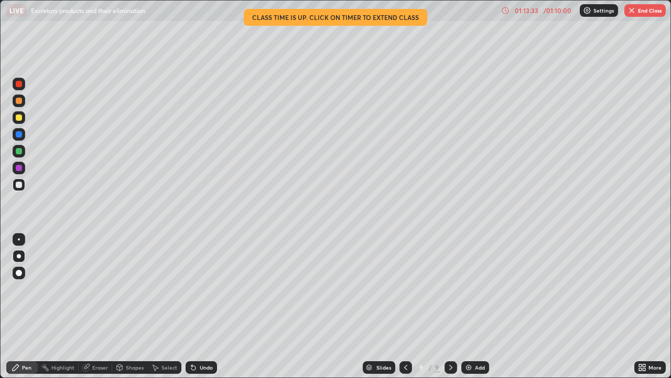
click at [16, 88] on div at bounding box center [19, 84] width 13 height 13
click at [15, 180] on div at bounding box center [19, 184] width 13 height 13
click at [20, 170] on div at bounding box center [19, 167] width 13 height 13
click at [21, 152] on div at bounding box center [19, 151] width 6 height 6
click at [121, 306] on icon at bounding box center [120, 367] width 6 height 6
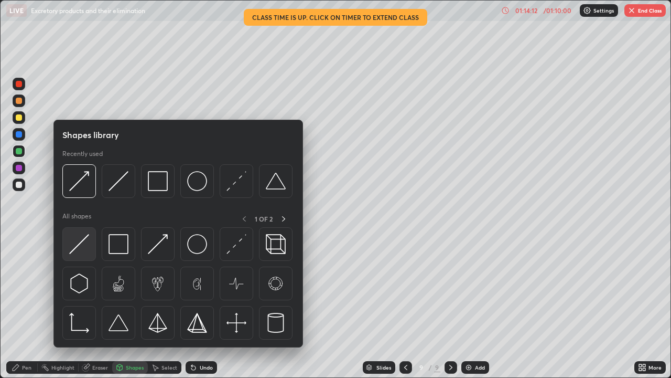
click at [86, 250] on img at bounding box center [79, 244] width 20 height 20
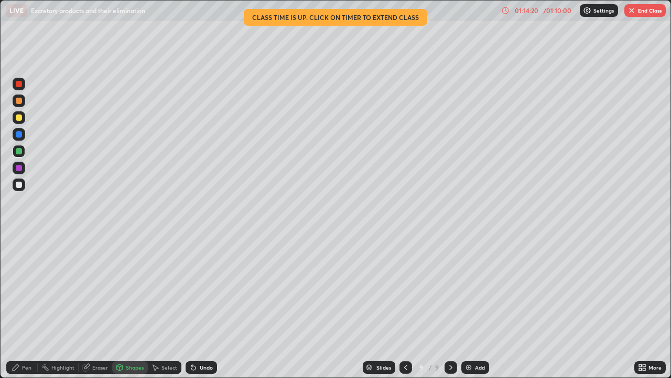
click at [19, 167] on div at bounding box center [19, 168] width 6 height 6
click at [19, 102] on div at bounding box center [19, 101] width 6 height 6
click at [26, 306] on div "Pen" at bounding box center [26, 366] width 9 height 5
click at [19, 82] on div at bounding box center [19, 84] width 6 height 6
click at [19, 185] on div at bounding box center [19, 184] width 6 height 6
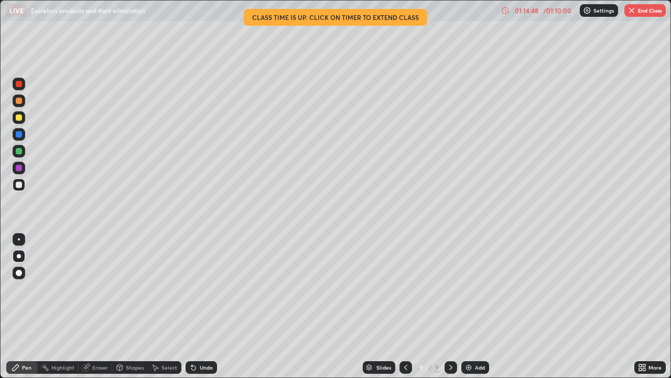
click at [211, 306] on div "Undo" at bounding box center [201, 367] width 31 height 13
click at [19, 102] on div at bounding box center [19, 101] width 6 height 6
click at [132, 306] on div "Shapes" at bounding box center [135, 366] width 18 height 5
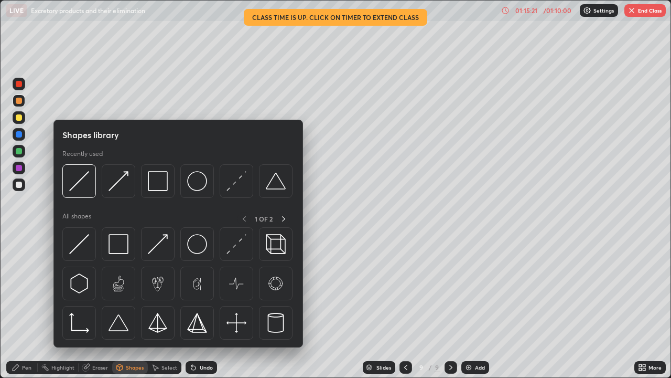
click at [121, 244] on img at bounding box center [119, 244] width 20 height 20
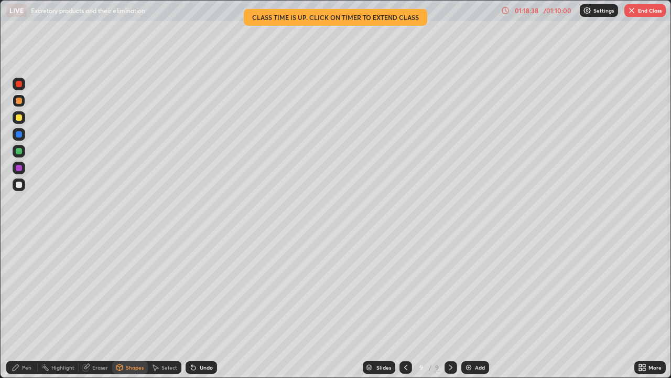
click at [406, 306] on icon at bounding box center [405, 366] width 3 height 5
click at [411, 306] on div at bounding box center [406, 367] width 13 height 21
click at [405, 306] on icon at bounding box center [406, 367] width 8 height 8
click at [631, 12] on img "button" at bounding box center [632, 10] width 8 height 8
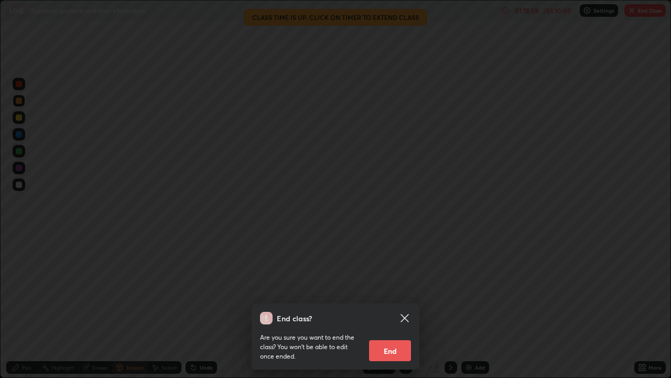
click at [395, 306] on button "End" at bounding box center [390, 350] width 42 height 21
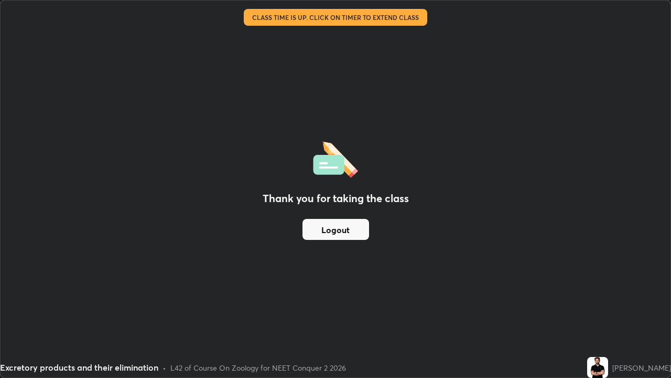
click at [353, 233] on button "Logout" at bounding box center [336, 229] width 67 height 21
